Goal: Information Seeking & Learning: Understand process/instructions

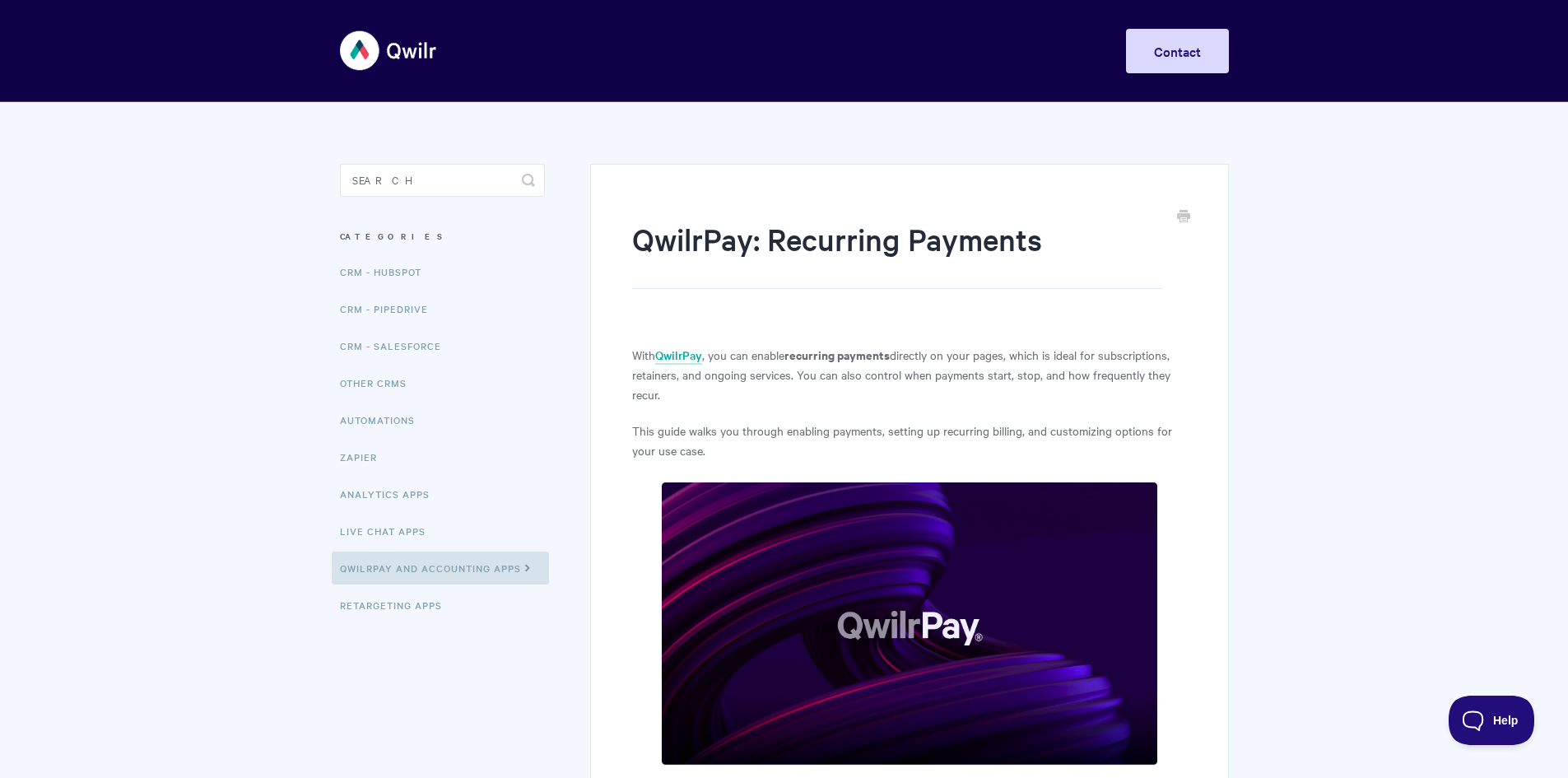
scroll to position [83, 0]
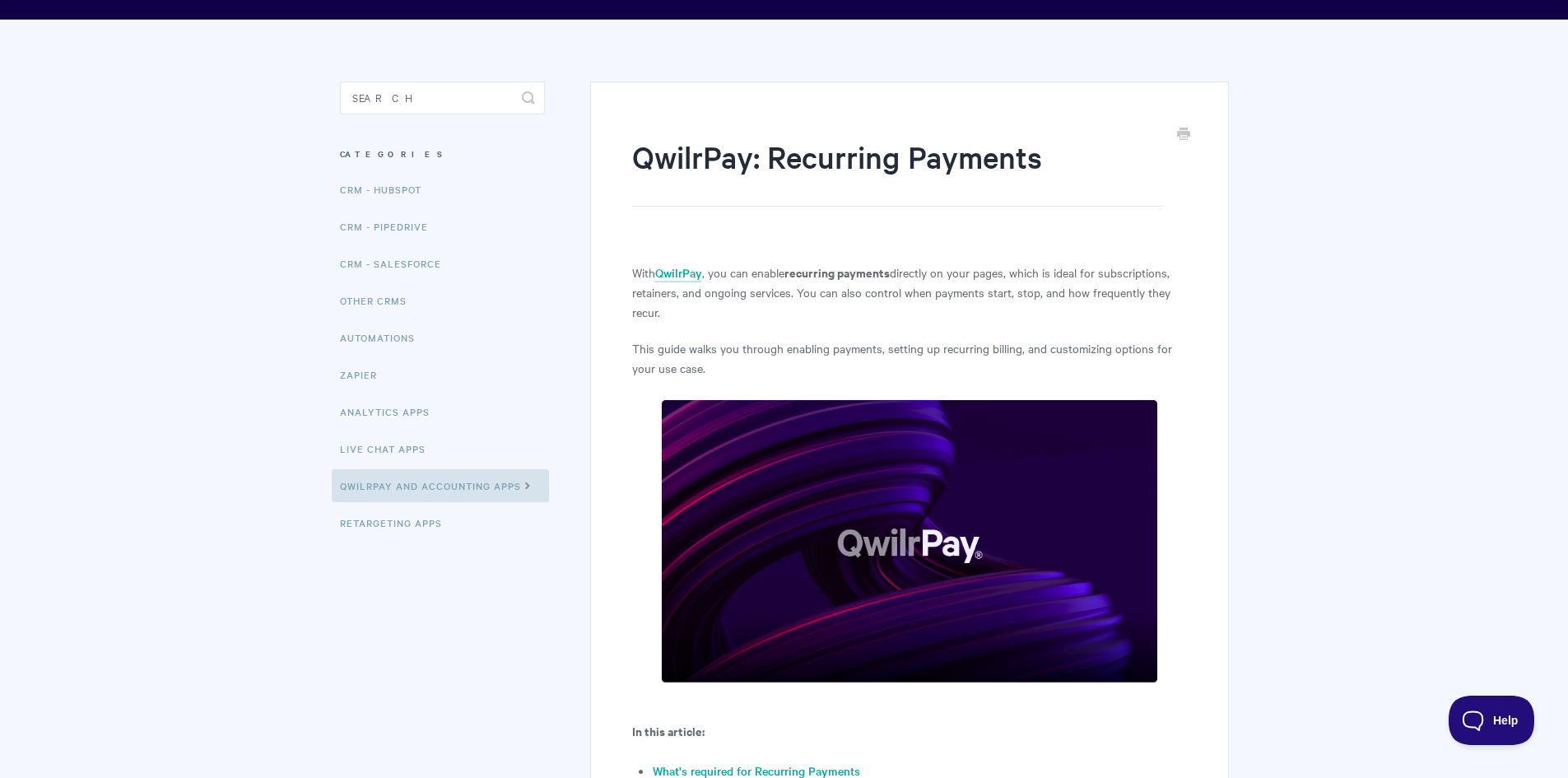
click at [953, 273] on p "With QwilrPay , you can enable recurring payments directly on your pages, which…" at bounding box center [909, 292] width 554 height 59
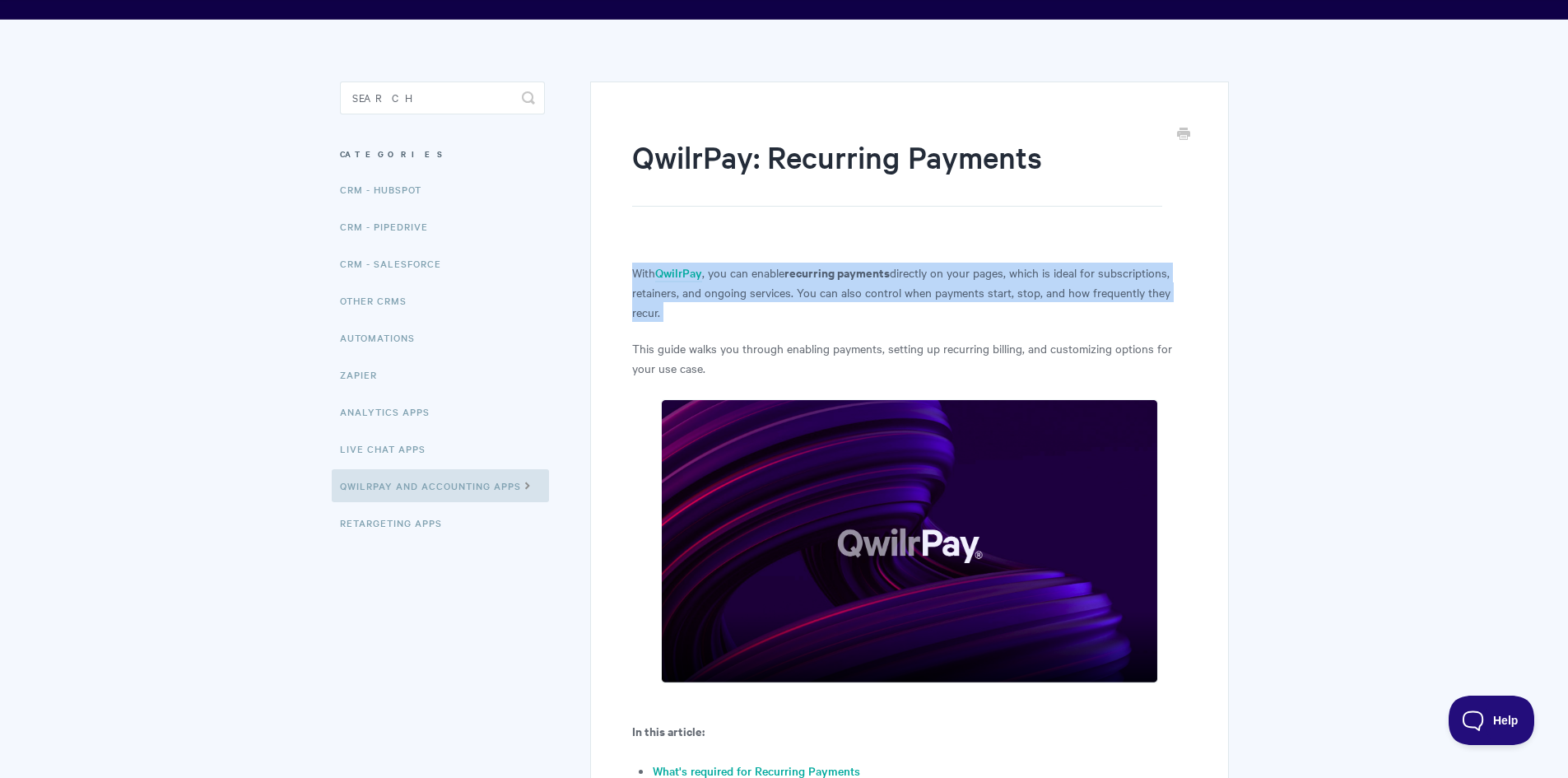
click at [953, 273] on p "With QwilrPay , you can enable recurring payments directly on your pages, which…" at bounding box center [909, 292] width 554 height 59
click at [972, 284] on p "With QwilrPay , you can enable recurring payments directly on your pages, which…" at bounding box center [909, 292] width 554 height 59
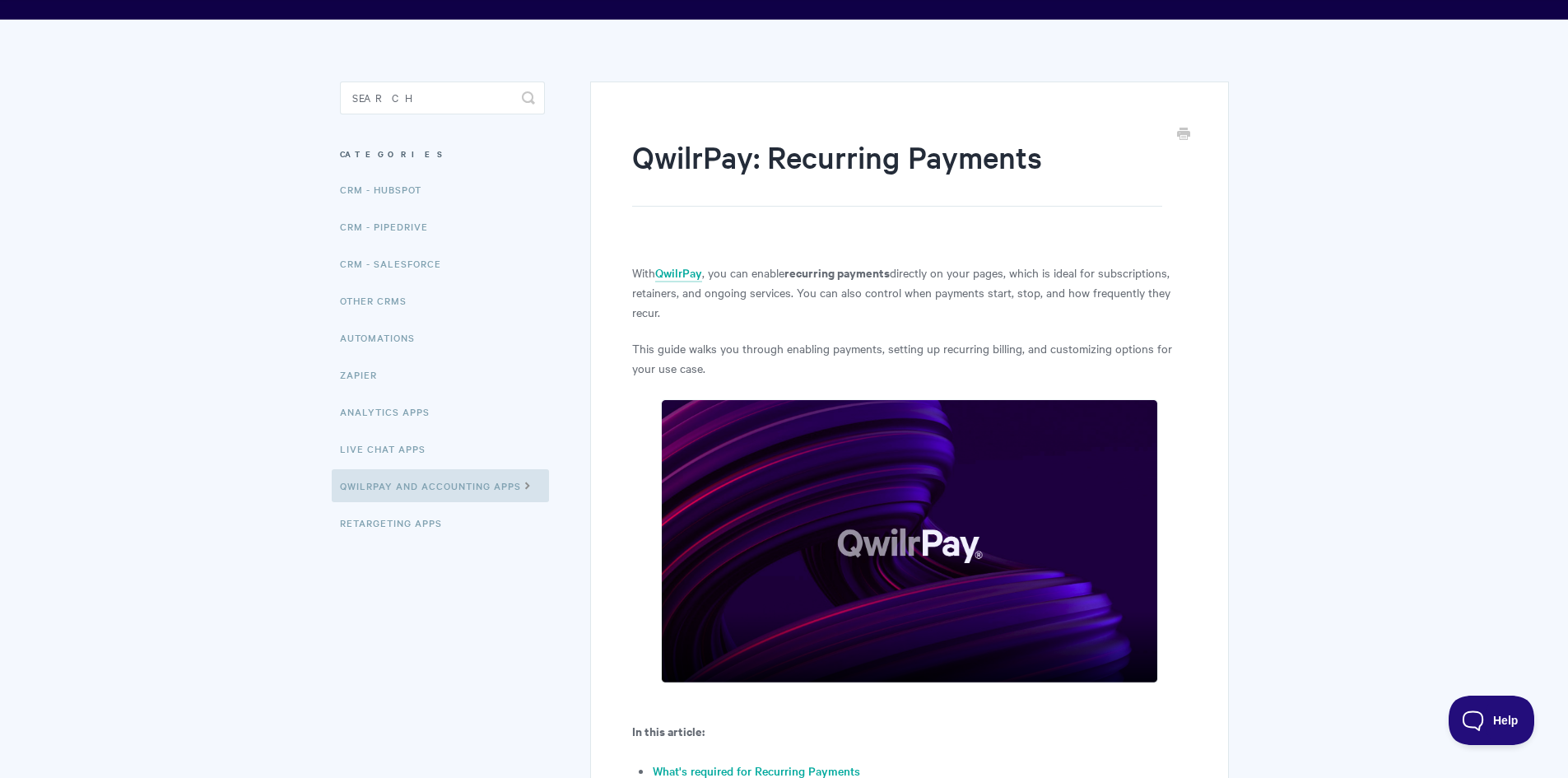
drag, startPoint x: 662, startPoint y: 296, endPoint x: 624, endPoint y: 278, distance: 42.0
click at [721, 306] on p "With QwilrPay , you can enable recurring payments directly on your pages, which…" at bounding box center [909, 292] width 554 height 59
drag, startPoint x: 730, startPoint y: 314, endPoint x: 627, endPoint y: 276, distance: 109.8
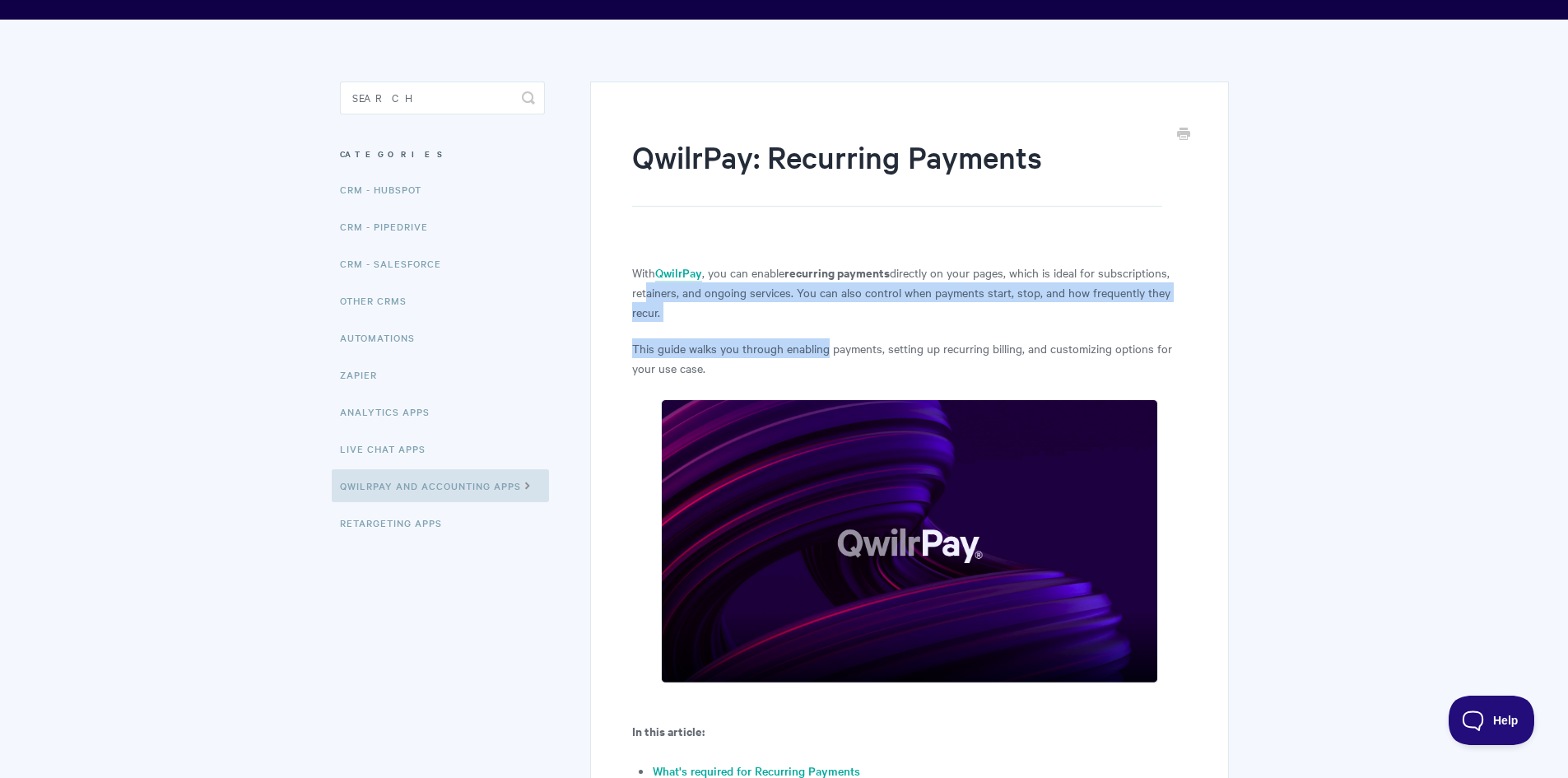
drag, startPoint x: 811, startPoint y: 324, endPoint x: 680, endPoint y: 293, distance: 134.6
click at [808, 314] on p "With QwilrPay , you can enable recurring payments directly on your pages, which…" at bounding box center [909, 292] width 554 height 59
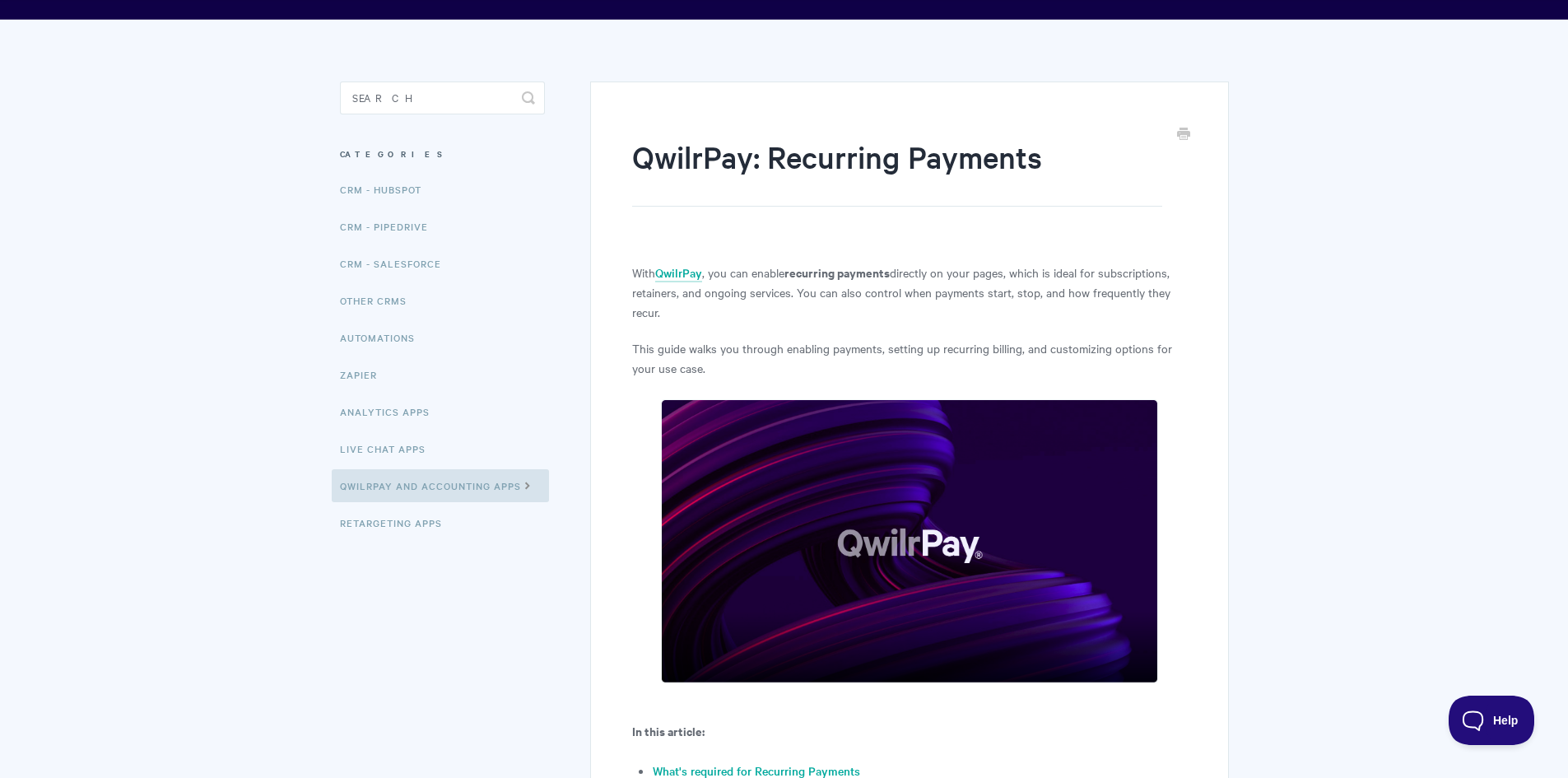
drag, startPoint x: 752, startPoint y: 310, endPoint x: 616, endPoint y: 269, distance: 142.0
click at [843, 315] on p "With QwilrPay , you can enable recurring payments directly on your pages, which…" at bounding box center [909, 292] width 554 height 59
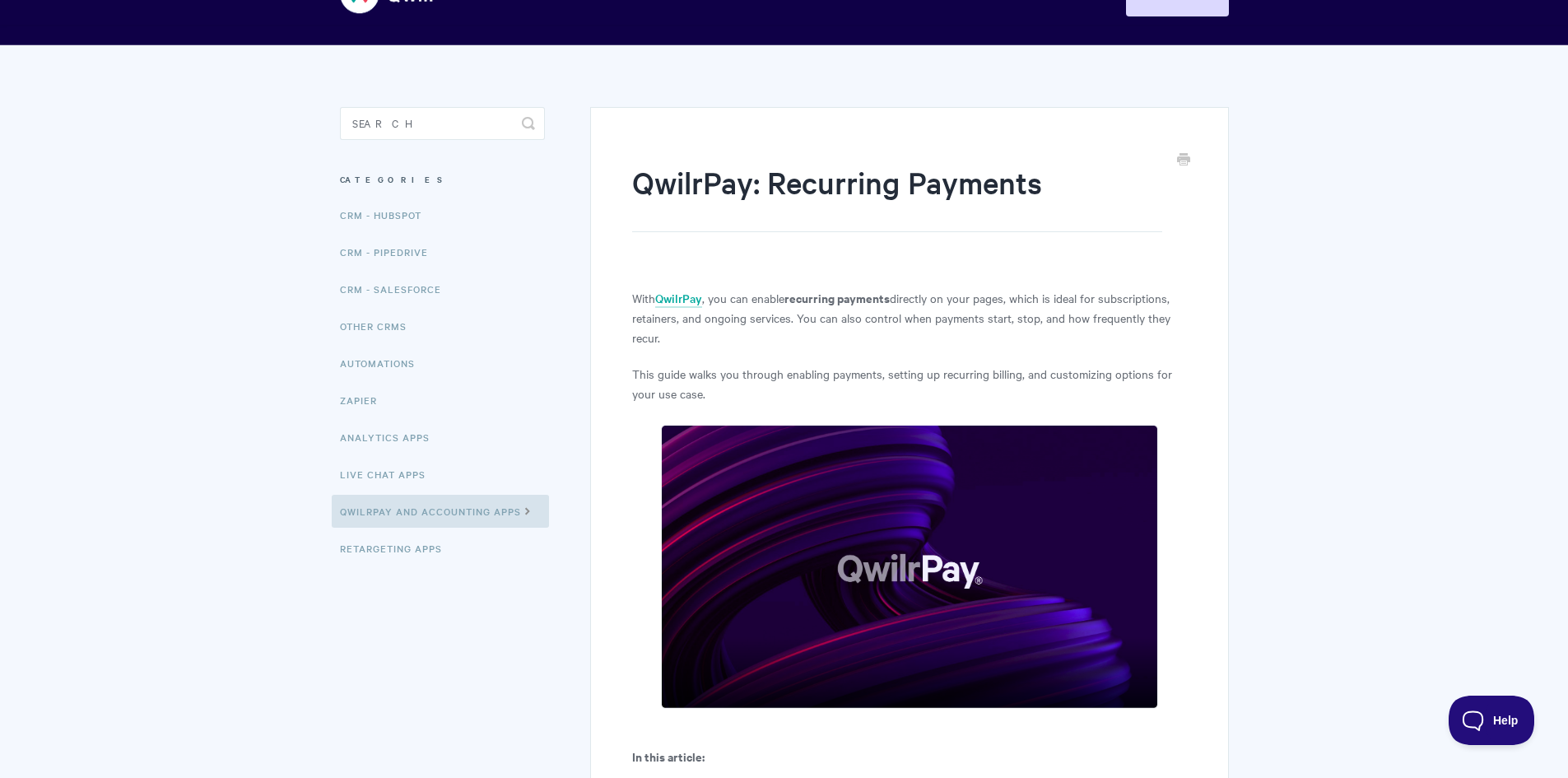
scroll to position [0, 0]
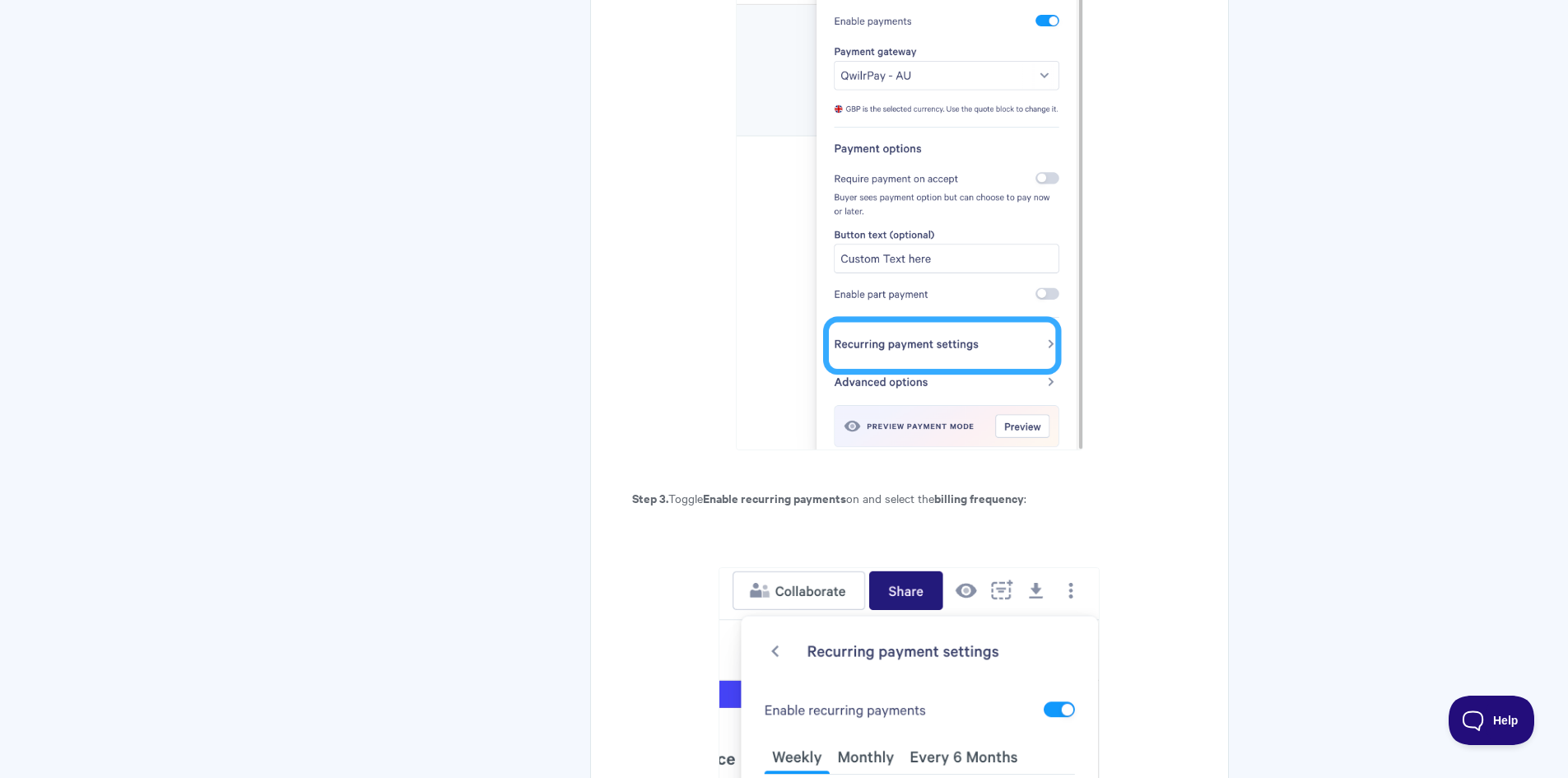
drag, startPoint x: 1304, startPoint y: 241, endPoint x: 1273, endPoint y: 461, distance: 222.2
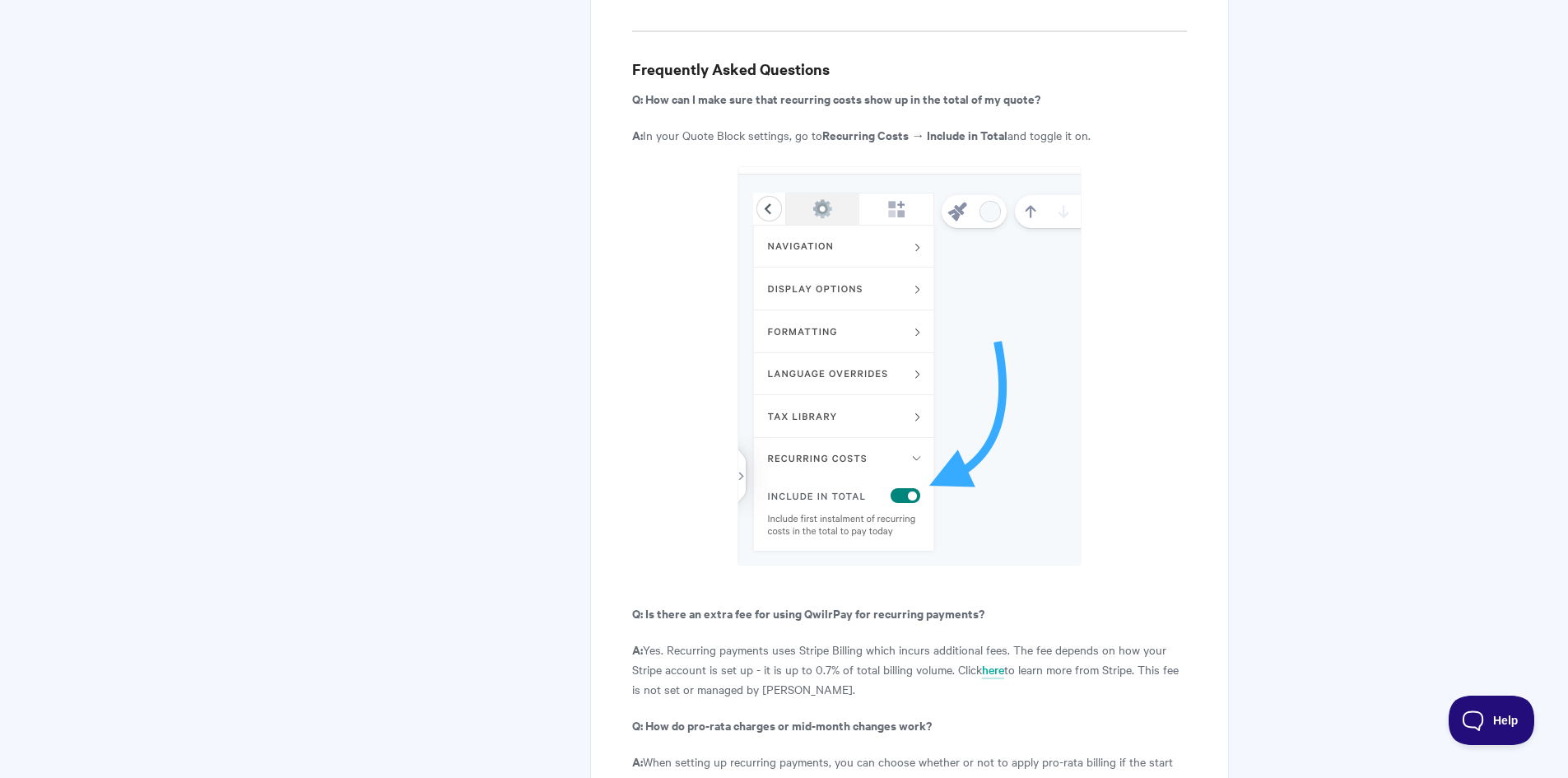
drag, startPoint x: 1200, startPoint y: 479, endPoint x: 1163, endPoint y: 465, distance: 39.6
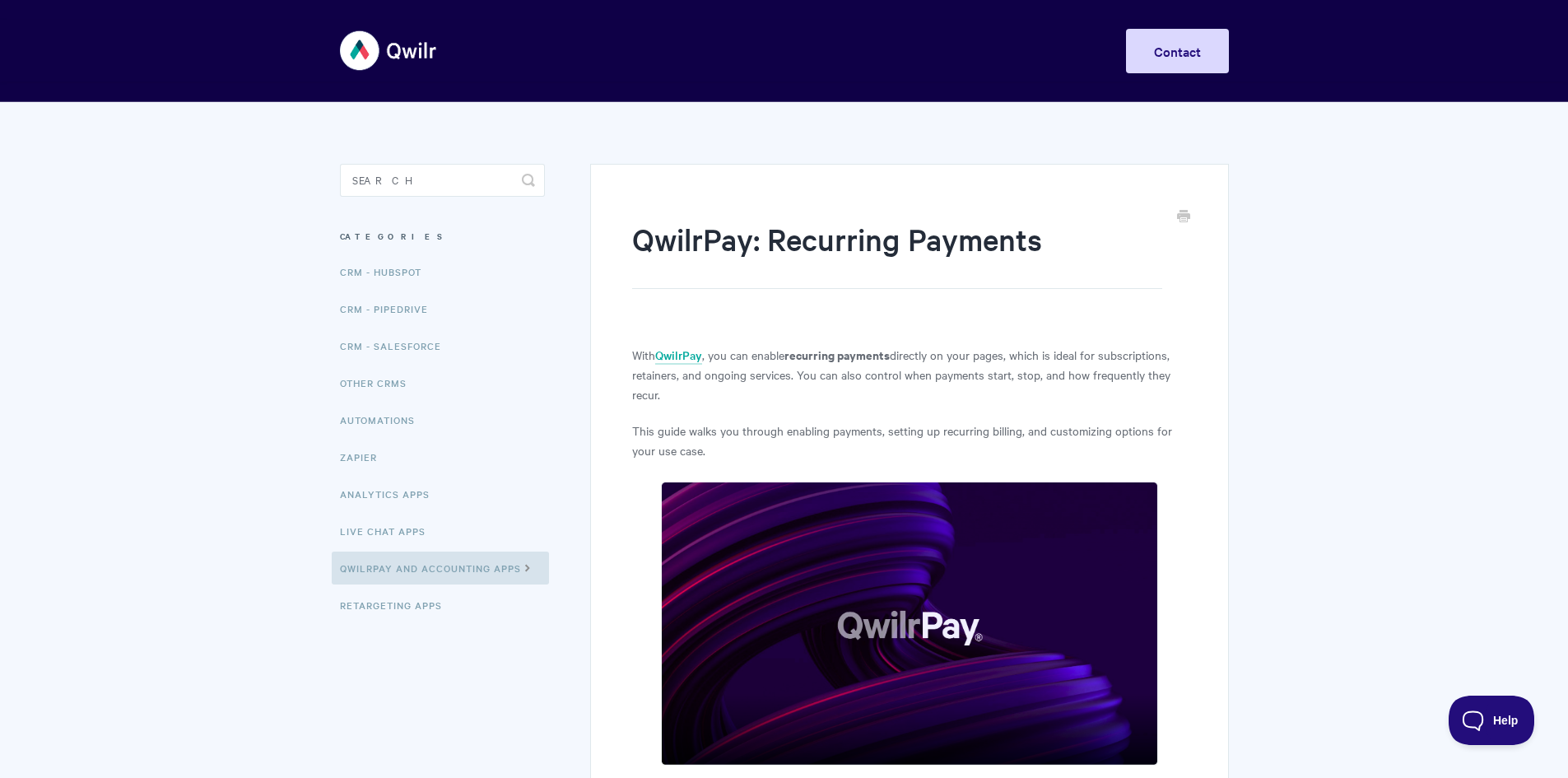
drag, startPoint x: 1045, startPoint y: 559, endPoint x: 807, endPoint y: 109, distance: 509.1
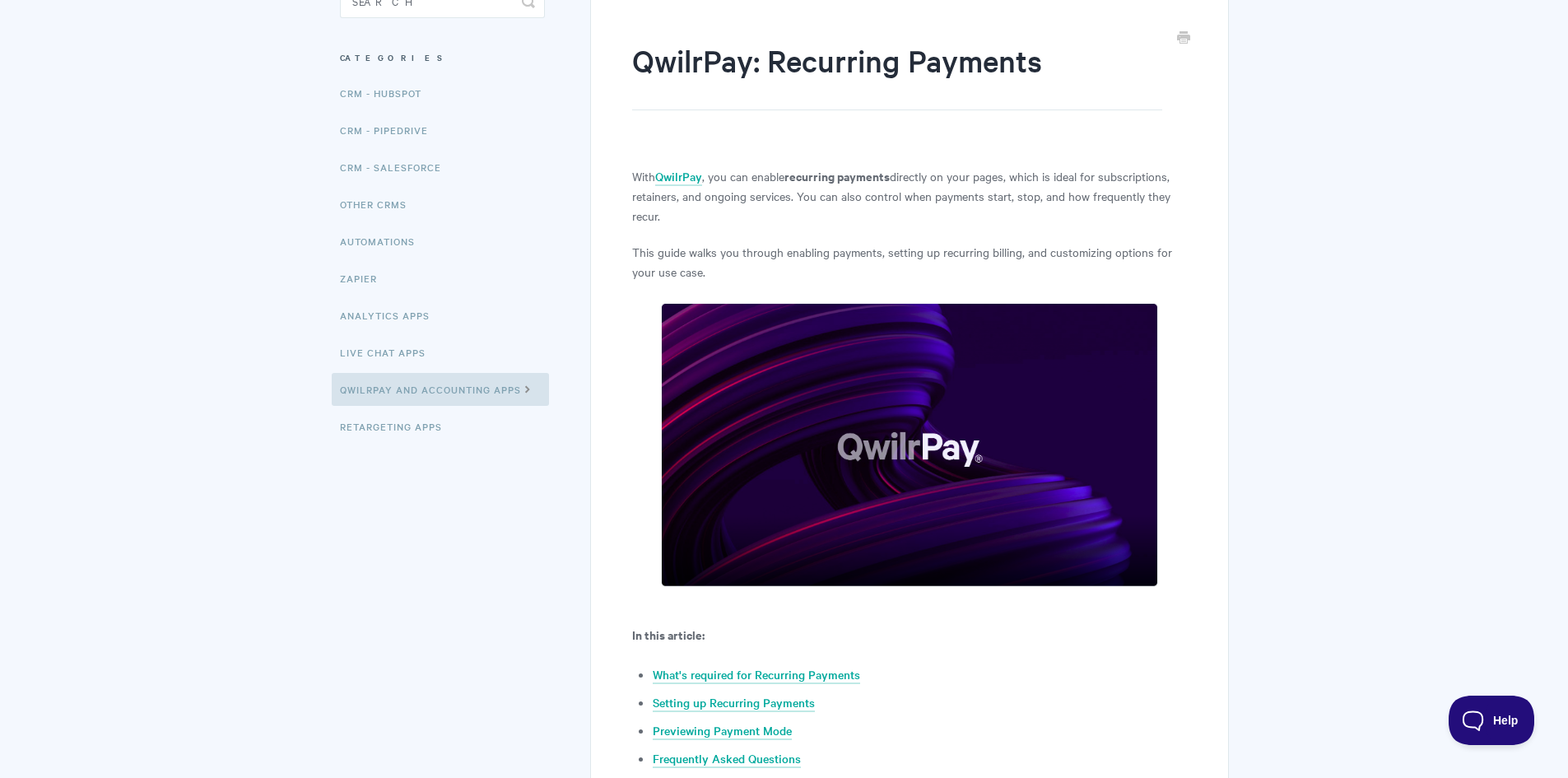
scroll to position [247, 0]
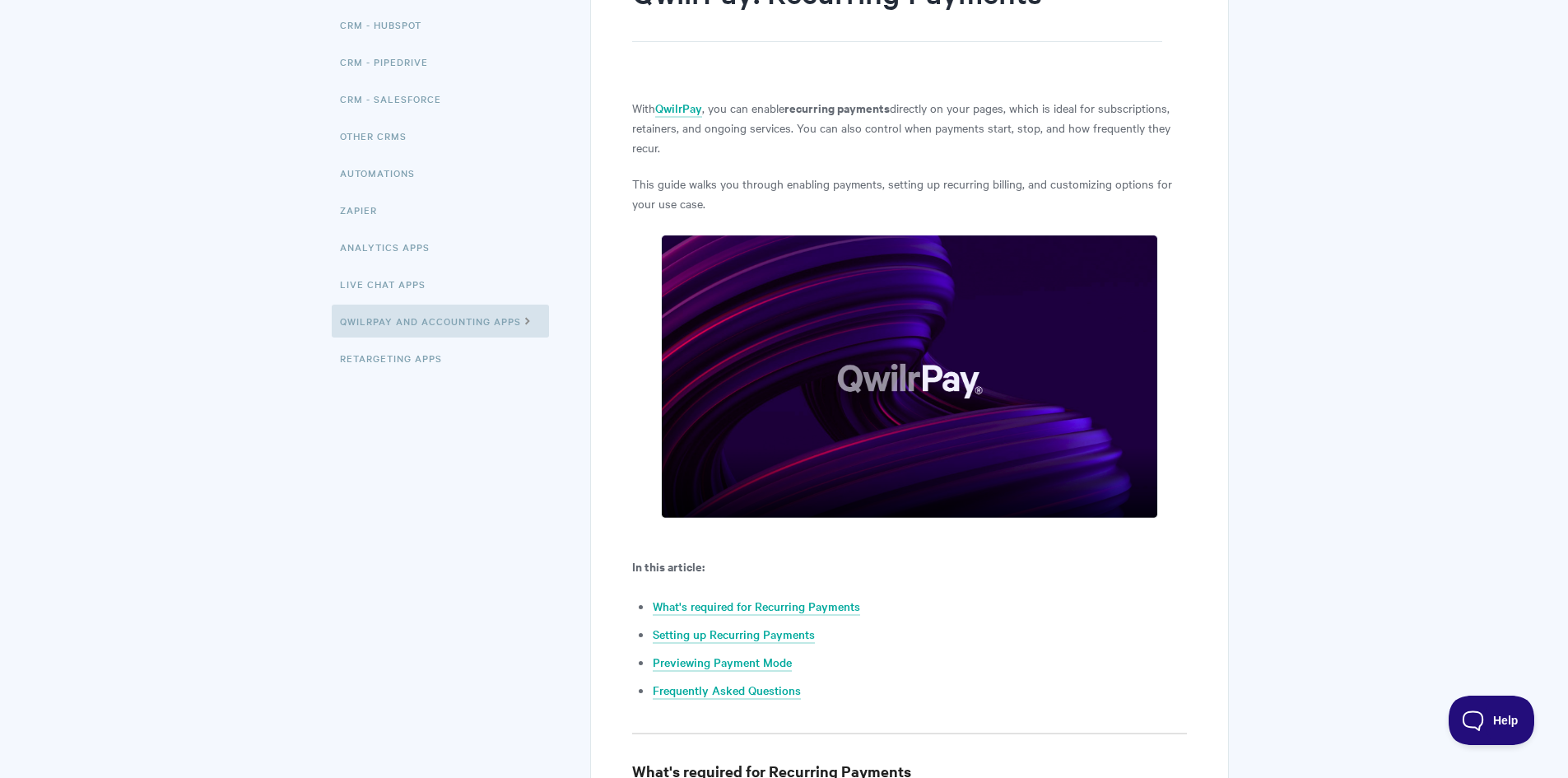
click at [857, 129] on p "With QwilrPay , you can enable recurring payments directly on your pages, which…" at bounding box center [909, 127] width 554 height 59
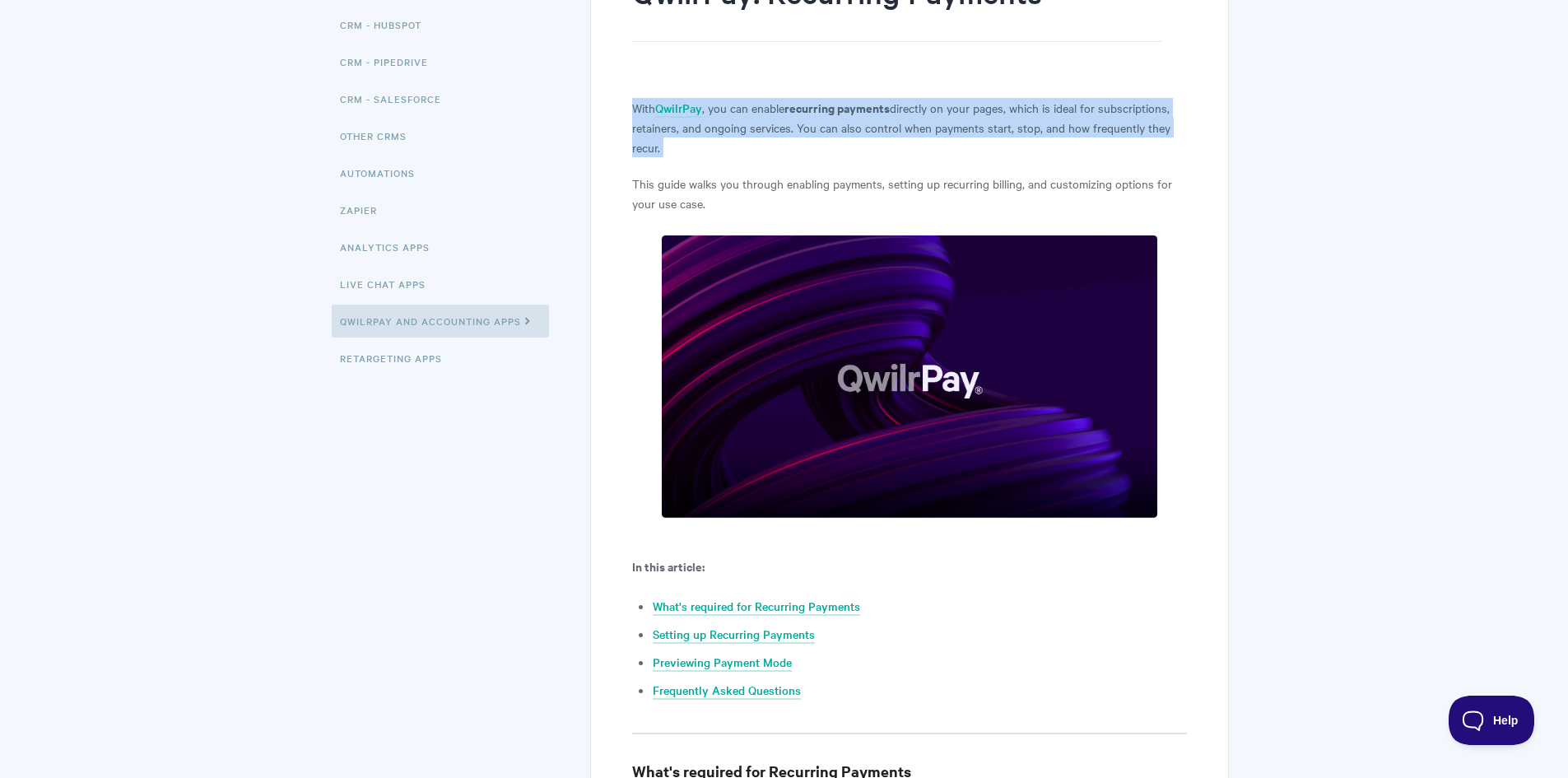
click at [857, 129] on p "With QwilrPay , you can enable recurring payments directly on your pages, which…" at bounding box center [909, 127] width 554 height 59
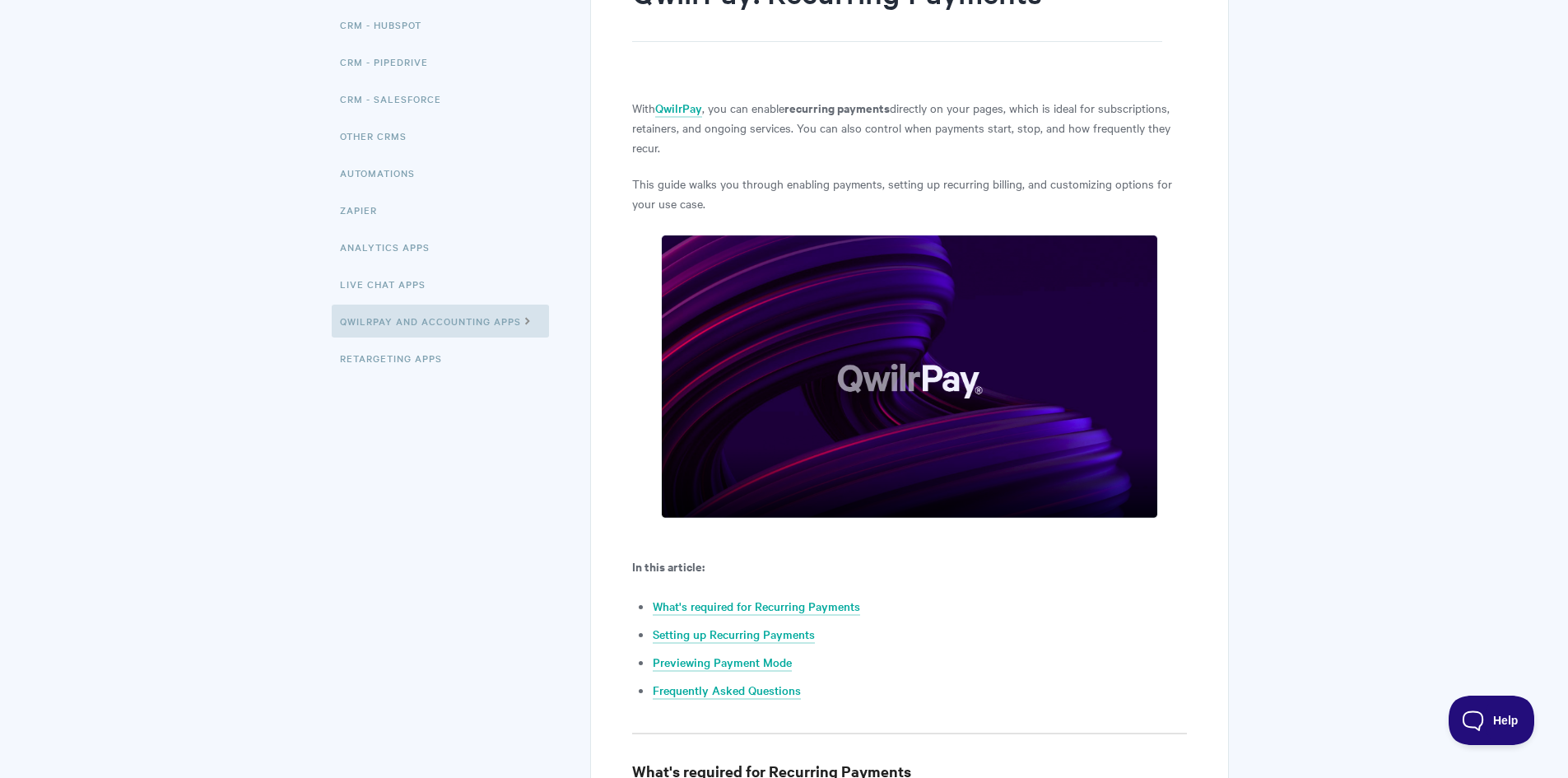
click at [875, 183] on p "This guide walks you through enabling payments, setting up recurring billing, a…" at bounding box center [909, 193] width 554 height 39
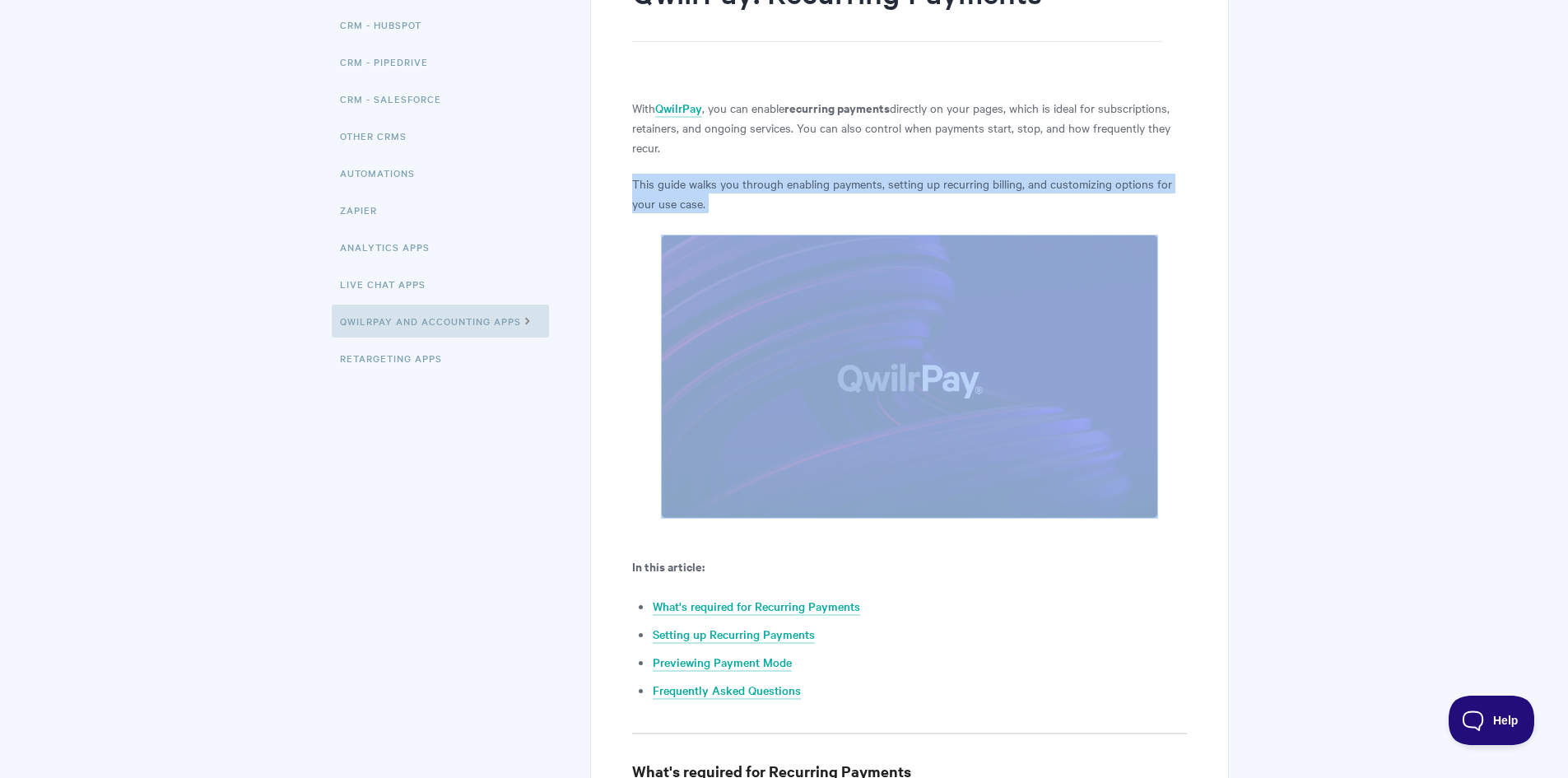
click at [875, 183] on p "This guide walks you through enabling payments, setting up recurring billing, a…" at bounding box center [909, 193] width 554 height 39
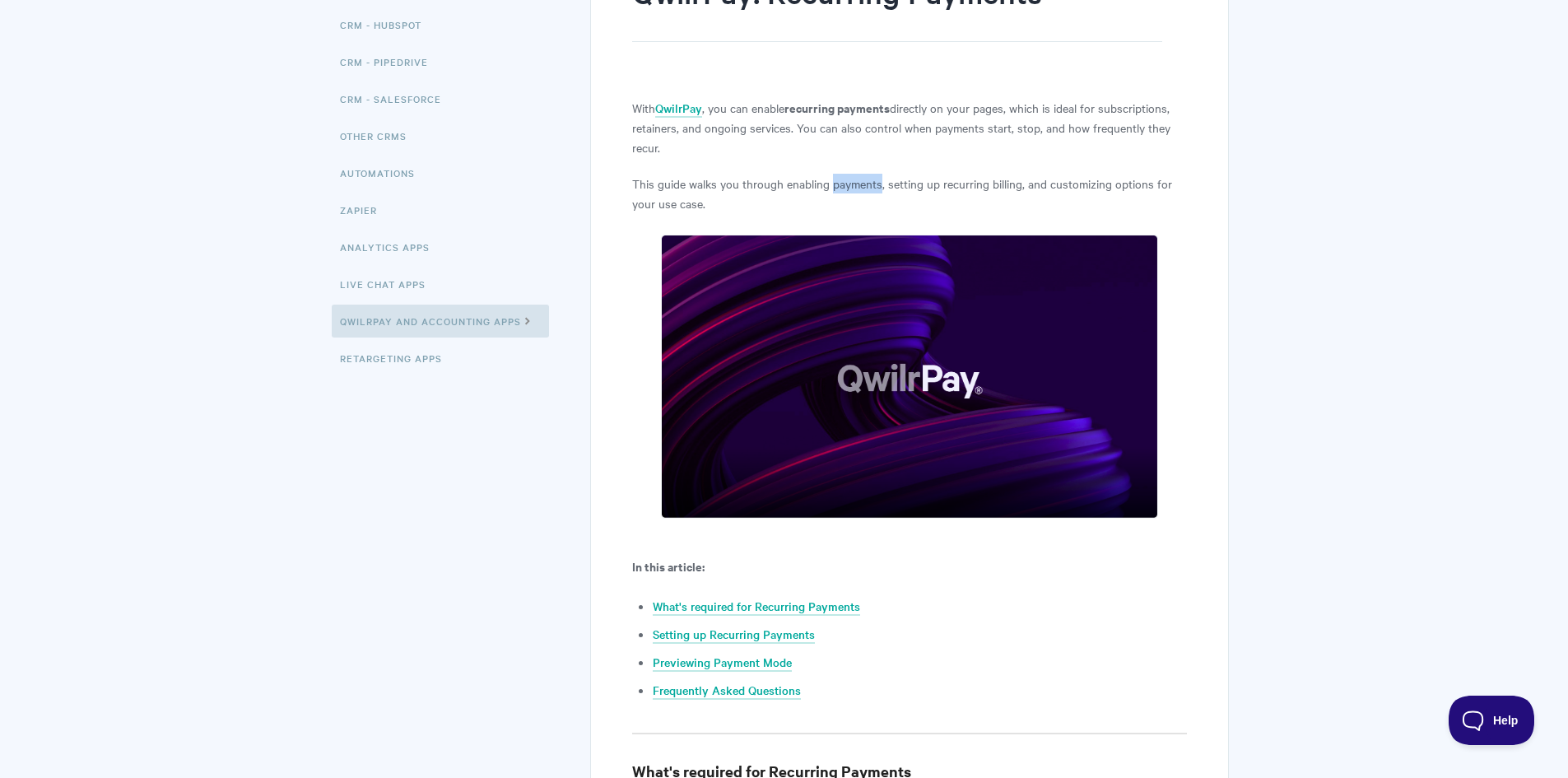
click at [862, 179] on p "This guide walks you through enabling payments, setting up recurring billing, a…" at bounding box center [909, 193] width 554 height 39
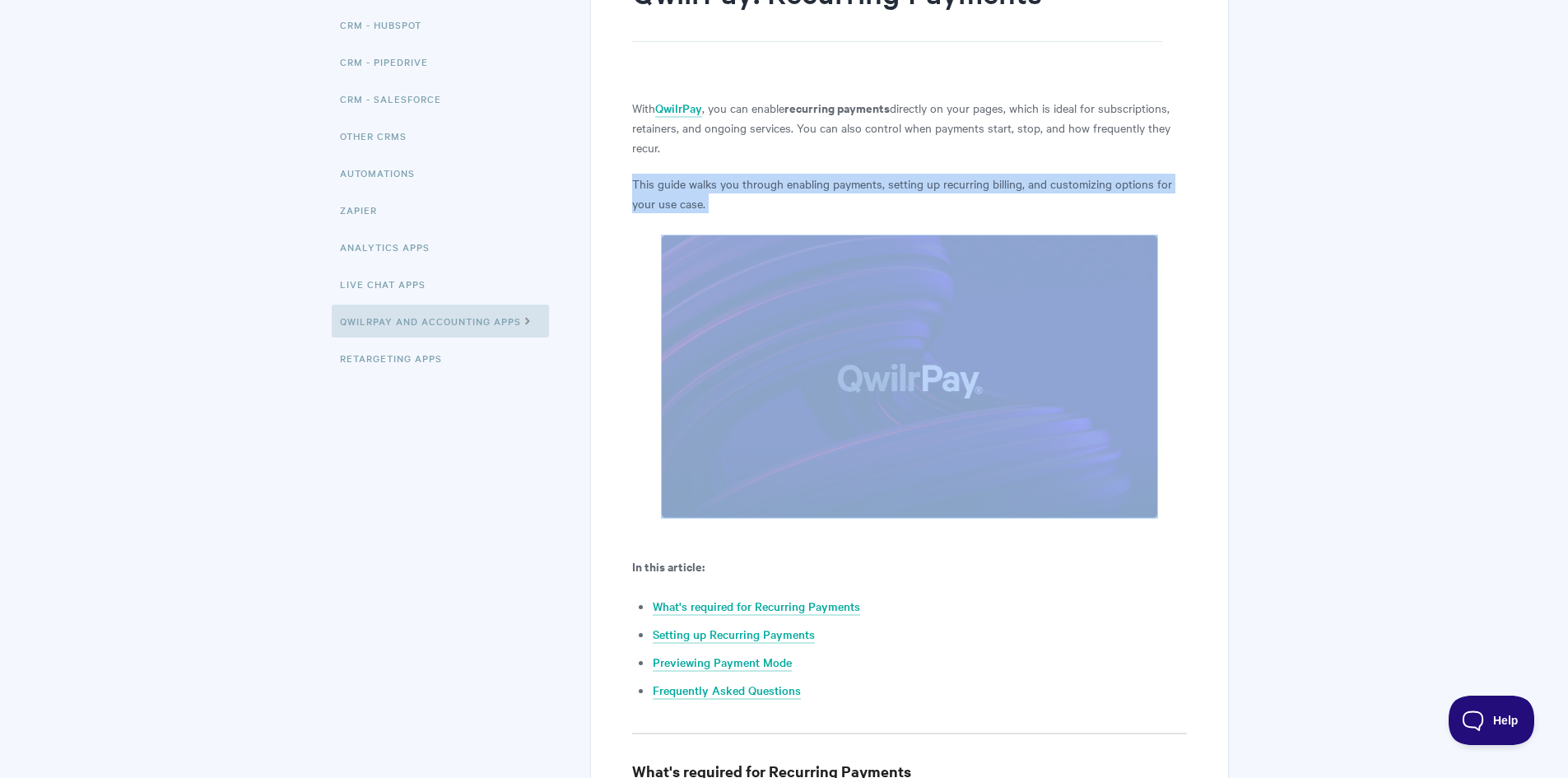
click at [862, 179] on p "This guide walks you through enabling payments, setting up recurring billing, a…" at bounding box center [909, 193] width 554 height 39
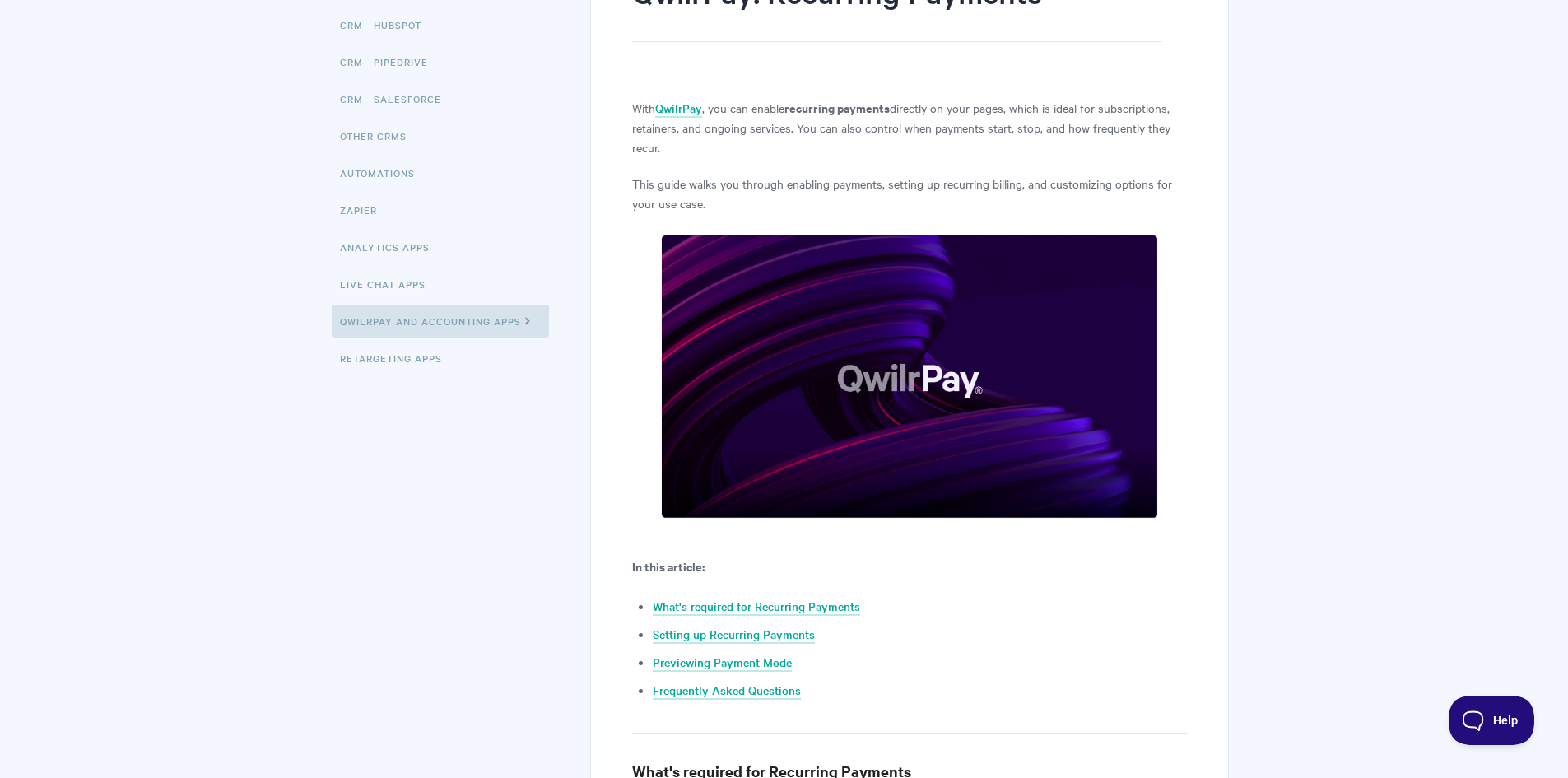
click at [860, 155] on p "With QwilrPay , you can enable recurring payments directly on your pages, which…" at bounding box center [909, 127] width 554 height 59
